Goal: Task Accomplishment & Management: Manage account settings

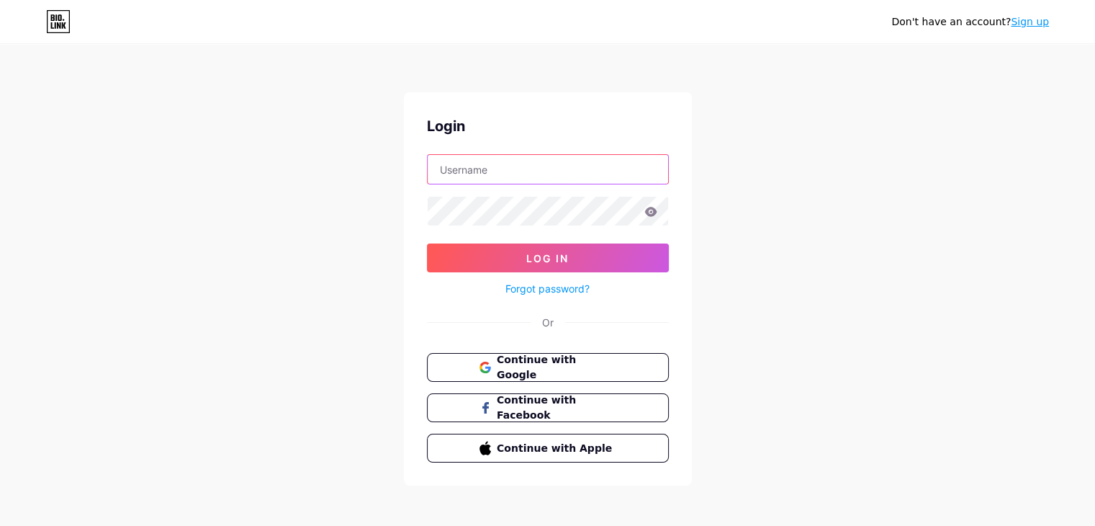
drag, startPoint x: 0, startPoint y: 0, endPoint x: 533, endPoint y: 176, distance: 561.0
click at [533, 176] on input "text" at bounding box center [548, 169] width 240 height 29
type input "federicogomezcastro89@gmail.com"
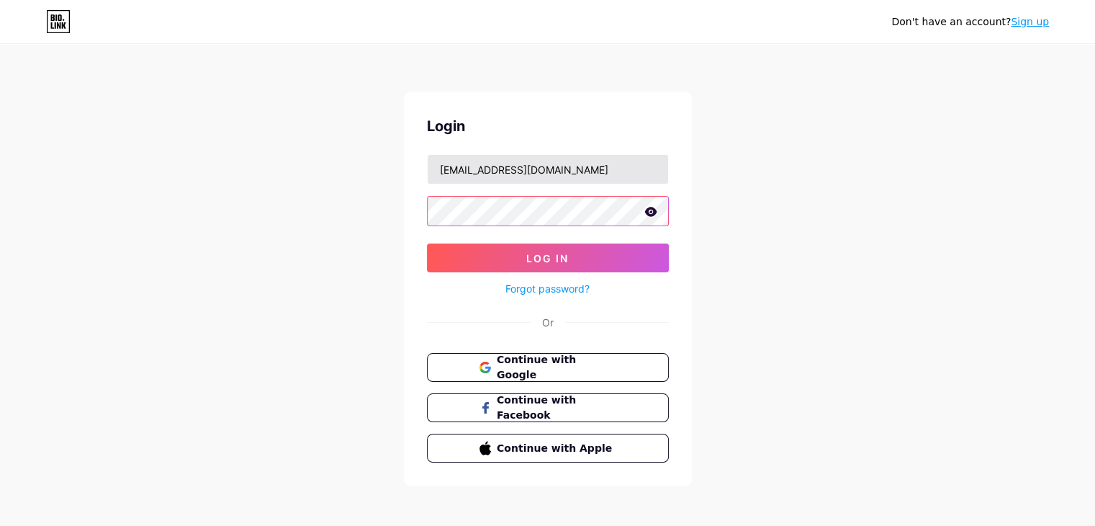
click at [427, 243] on button "Log In" at bounding box center [548, 257] width 242 height 29
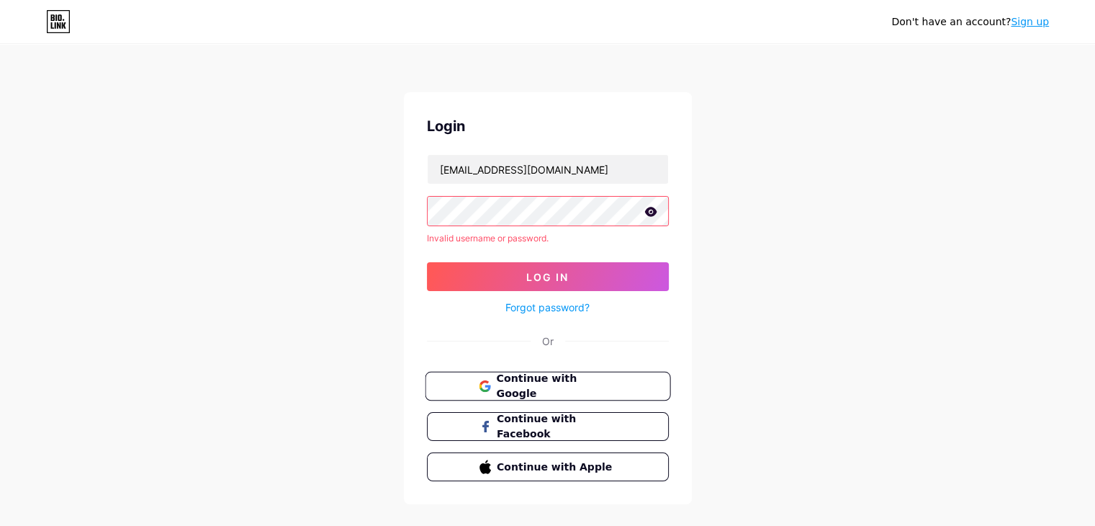
click at [529, 387] on span "Continue with Google" at bounding box center [556, 386] width 120 height 31
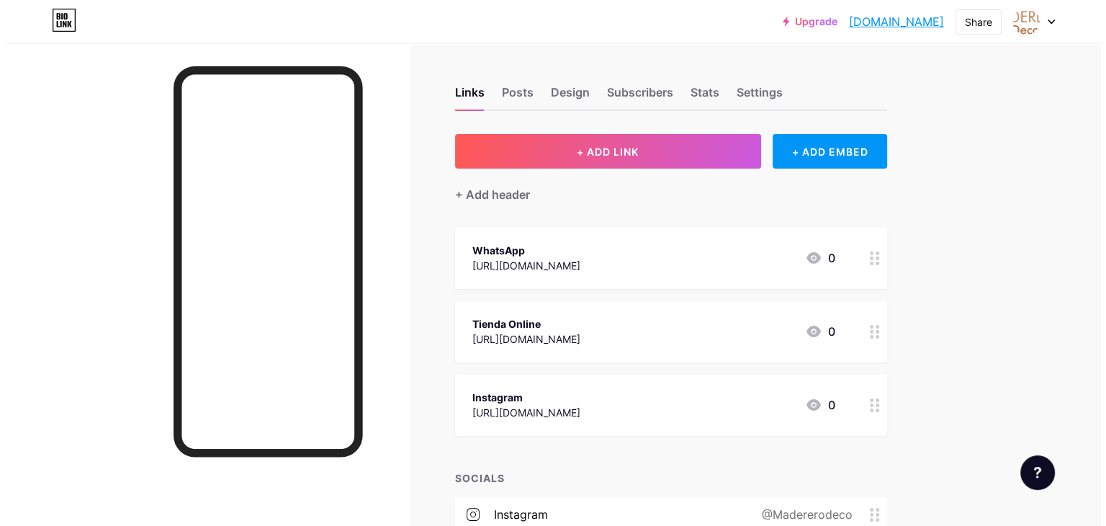
scroll to position [72, 0]
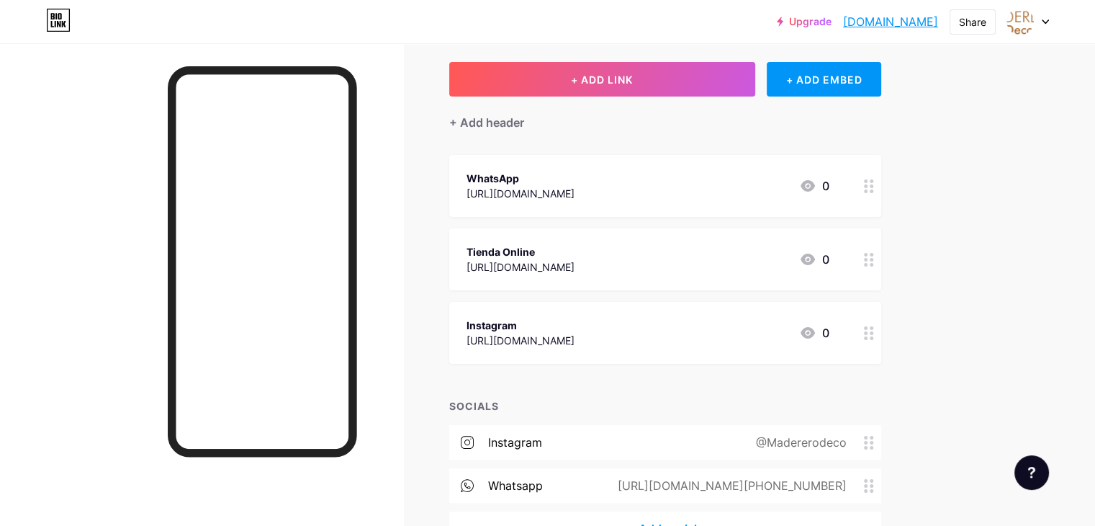
click at [575, 253] on div "Tienda Online" at bounding box center [521, 251] width 108 height 15
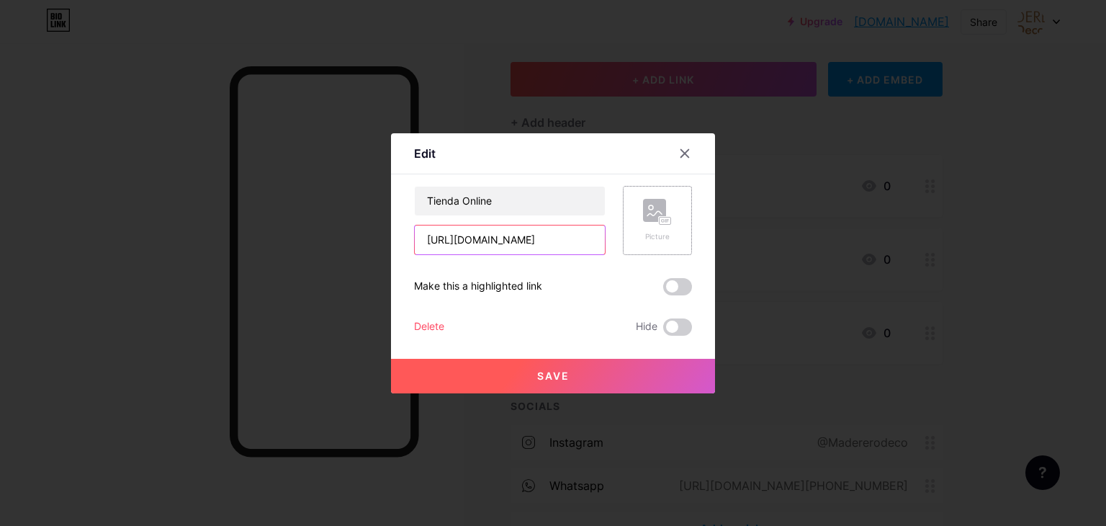
scroll to position [0, 55]
drag, startPoint x: 426, startPoint y: 237, endPoint x: 646, endPoint y: 247, distance: 220.5
click at [646, 247] on div "Tienda Online https://madererodeco.mercadoshops.com.ar/ Picture" at bounding box center [553, 220] width 278 height 69
paste input "DecoMADERERO"
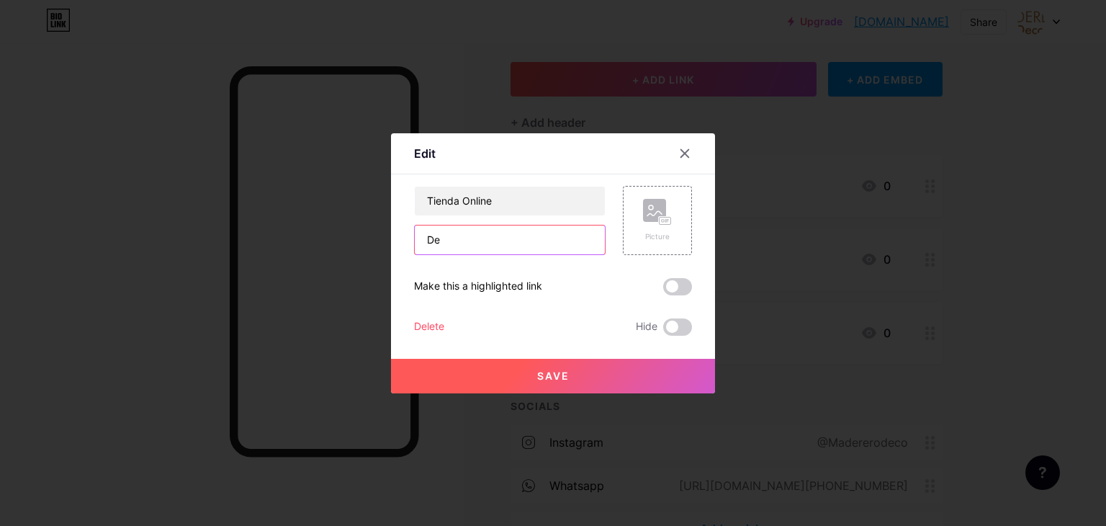
type input "D"
paste input "[URL][DOMAIN_NAME]"
type input "[URL][DOMAIN_NAME]"
click at [566, 375] on span "Save" at bounding box center [553, 375] width 32 height 12
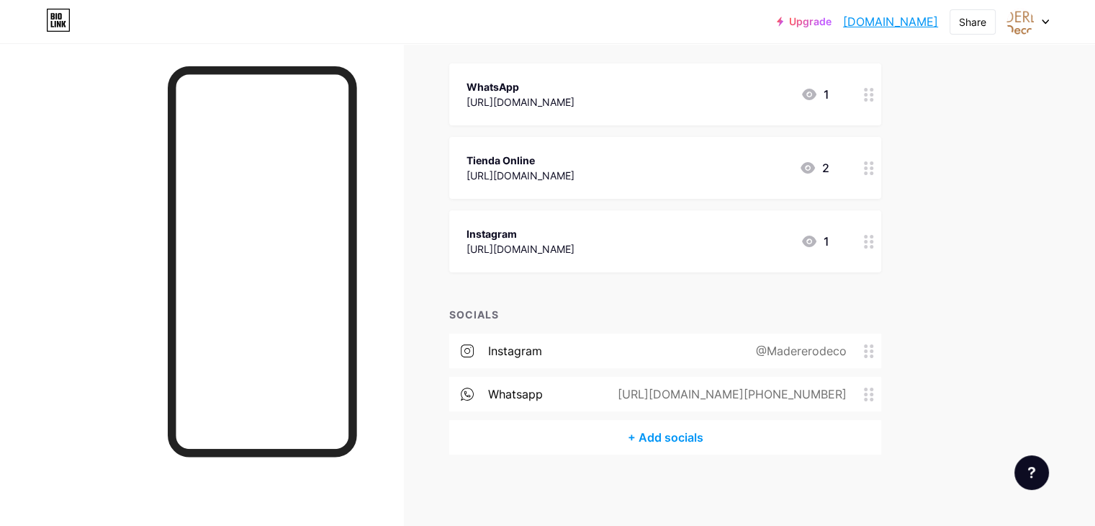
scroll to position [0, 0]
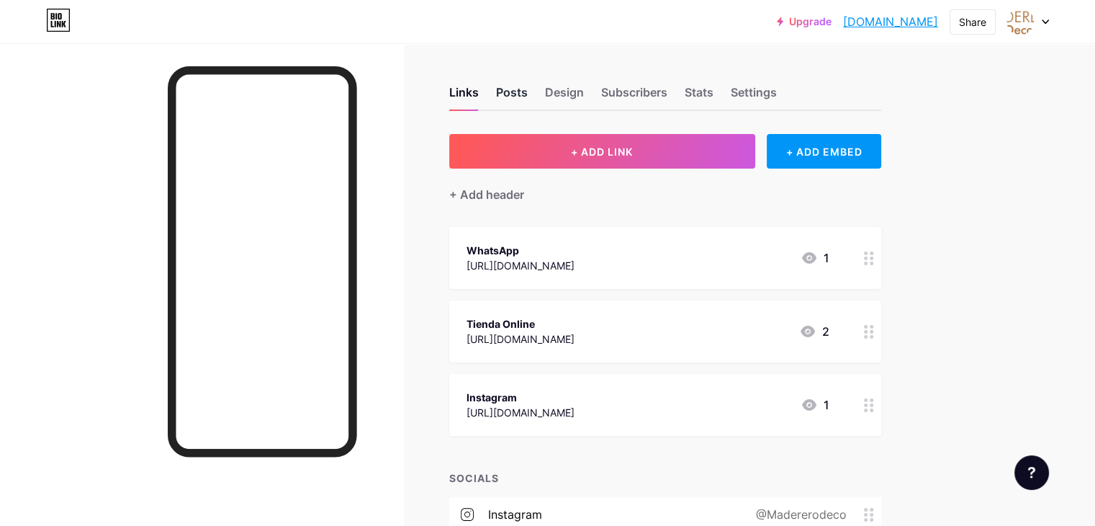
click at [528, 93] on div "Posts" at bounding box center [512, 97] width 32 height 26
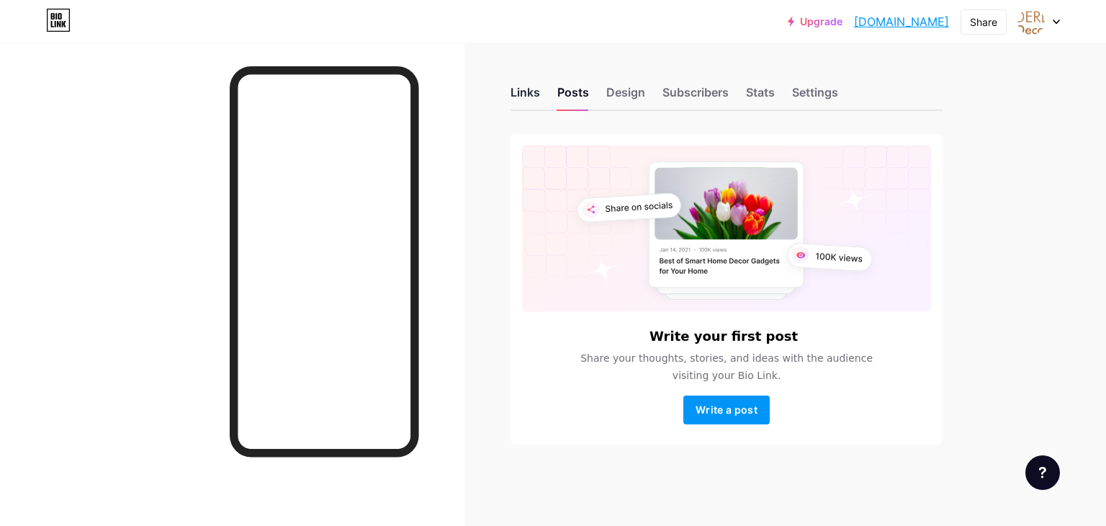
click at [526, 94] on div "Links" at bounding box center [525, 97] width 30 height 26
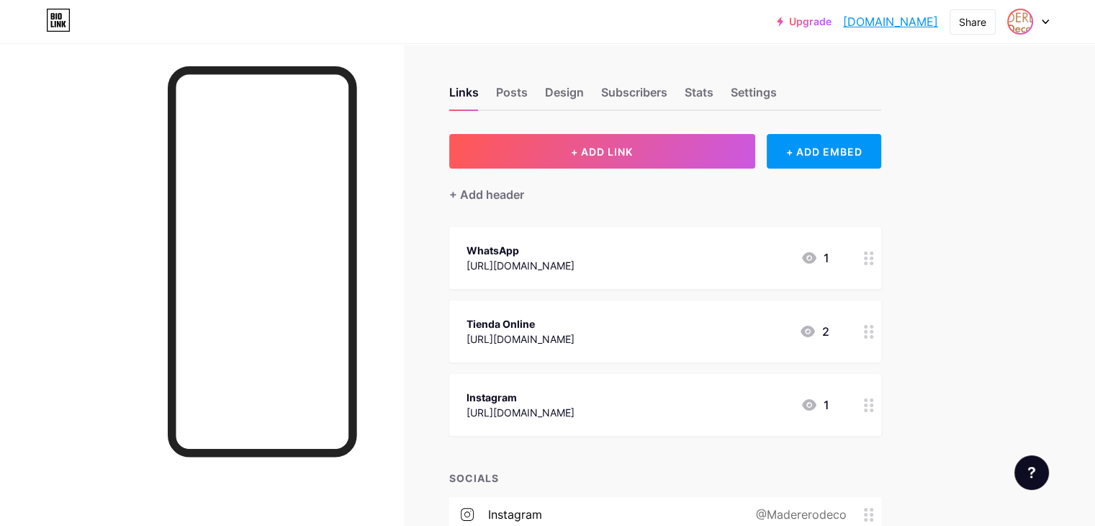
click at [1025, 20] on img at bounding box center [1020, 21] width 23 height 23
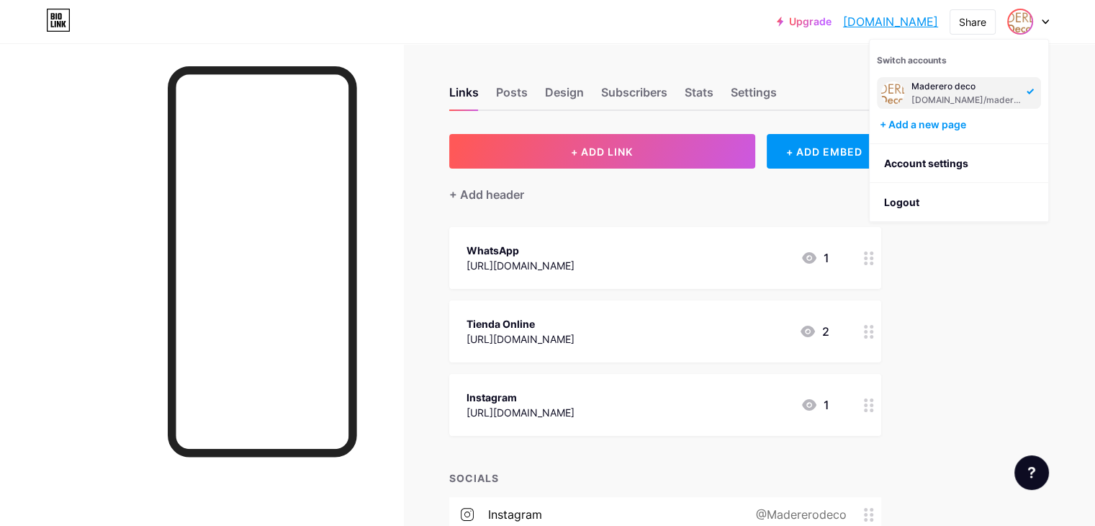
click at [887, 93] on img at bounding box center [892, 92] width 23 height 23
